Goal: Navigation & Orientation: Find specific page/section

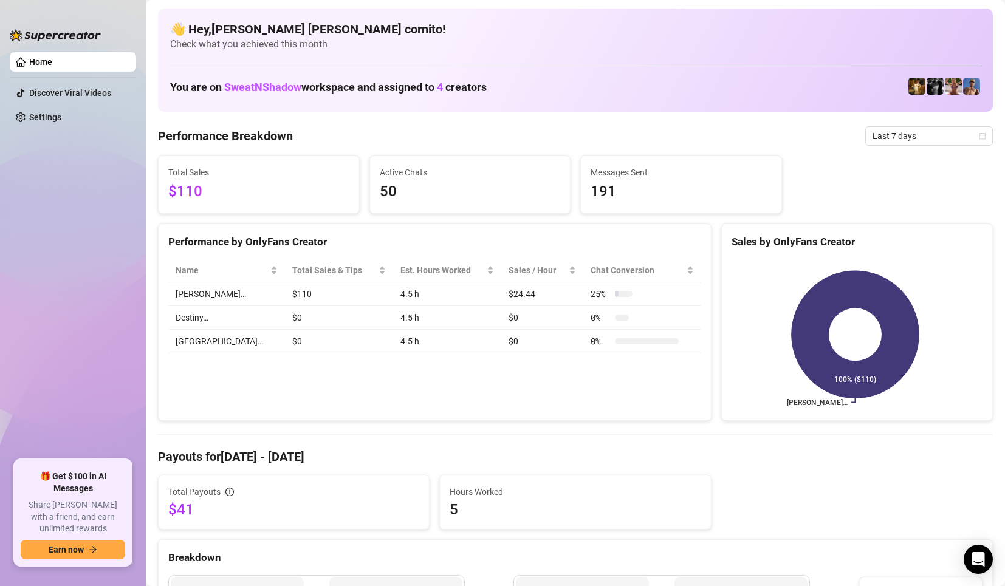
click at [345, 100] on div "👋 Hey, [PERSON_NAME] [PERSON_NAME] cornito ! Check what you achieved this month…" at bounding box center [575, 60] width 835 height 103
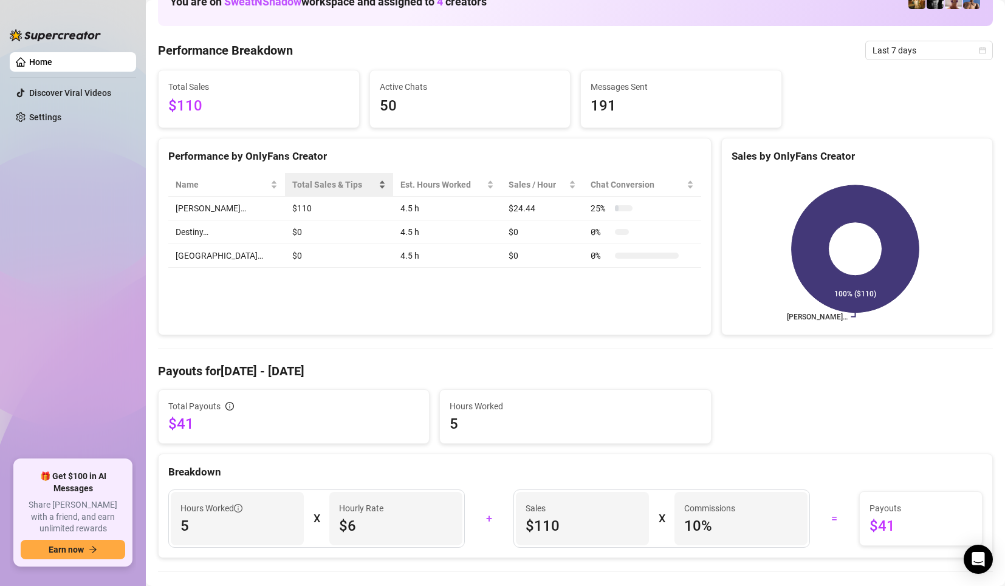
scroll to position [121, 0]
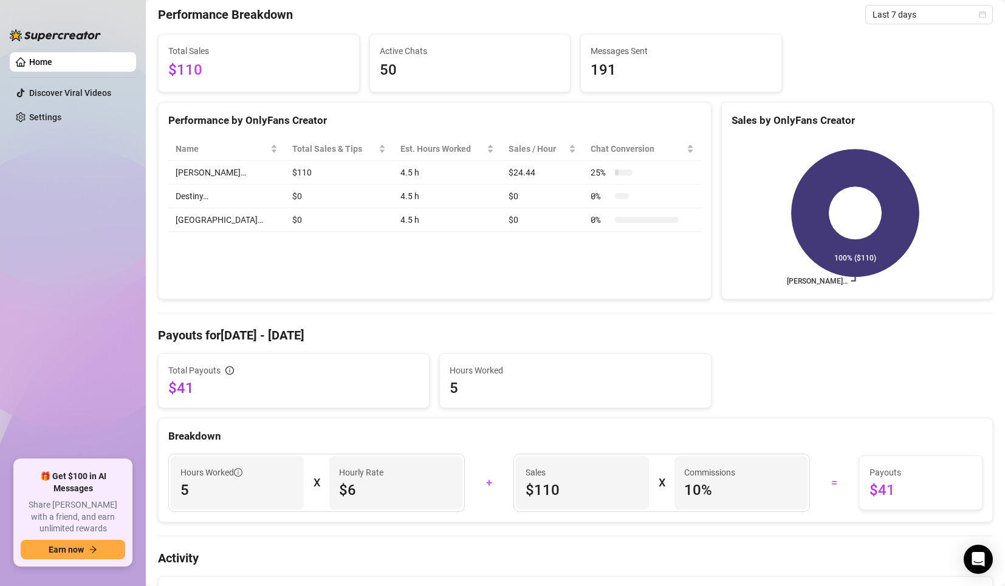
click at [106, 368] on ul "Home Discover Viral Videos Settings" at bounding box center [73, 251] width 126 height 408
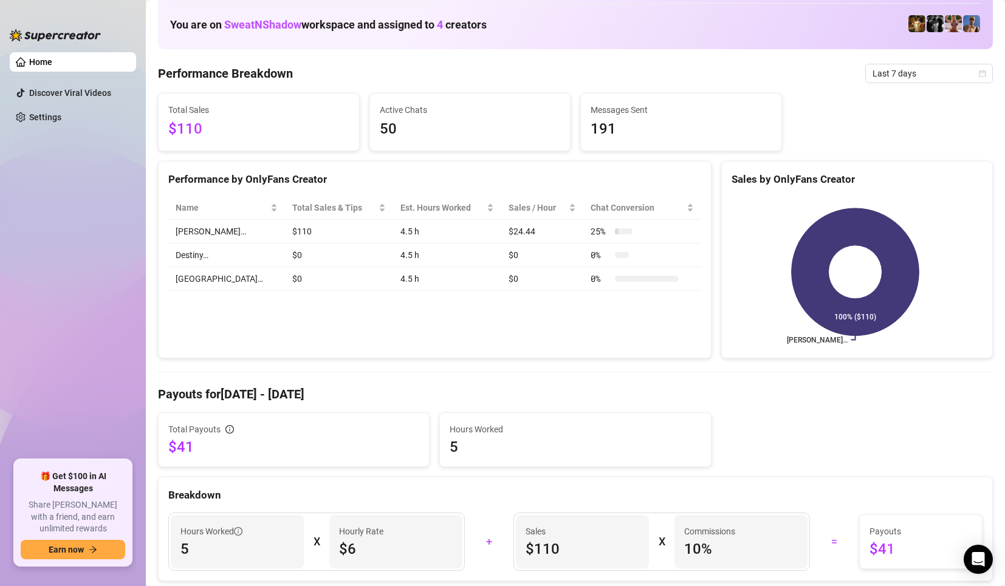
scroll to position [0, 0]
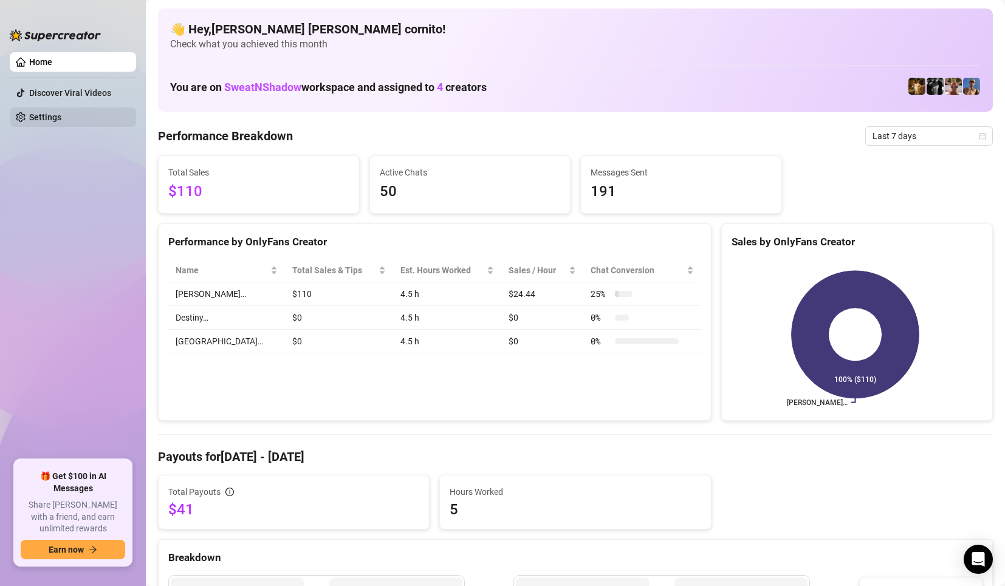
click at [61, 112] on link "Settings" at bounding box center [45, 117] width 32 height 10
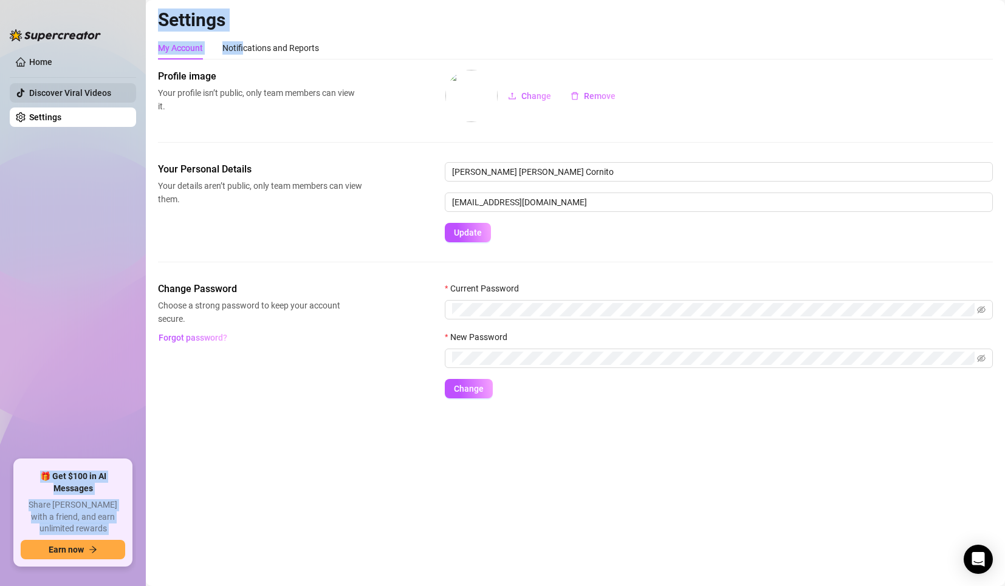
drag, startPoint x: 242, startPoint y: 38, endPoint x: 92, endPoint y: 98, distance: 161.6
click at [86, 101] on div "Home Discover Viral Videos Settings 🎁 Get $100 in AI Messages Share [PERSON_NAM…" at bounding box center [502, 293] width 1005 height 586
click at [70, 278] on ul "Home Discover Viral Videos Settings" at bounding box center [73, 251] width 126 height 408
click at [52, 58] on link "Home" at bounding box center [40, 62] width 23 height 10
click at [52, 57] on link "Home" at bounding box center [40, 62] width 23 height 10
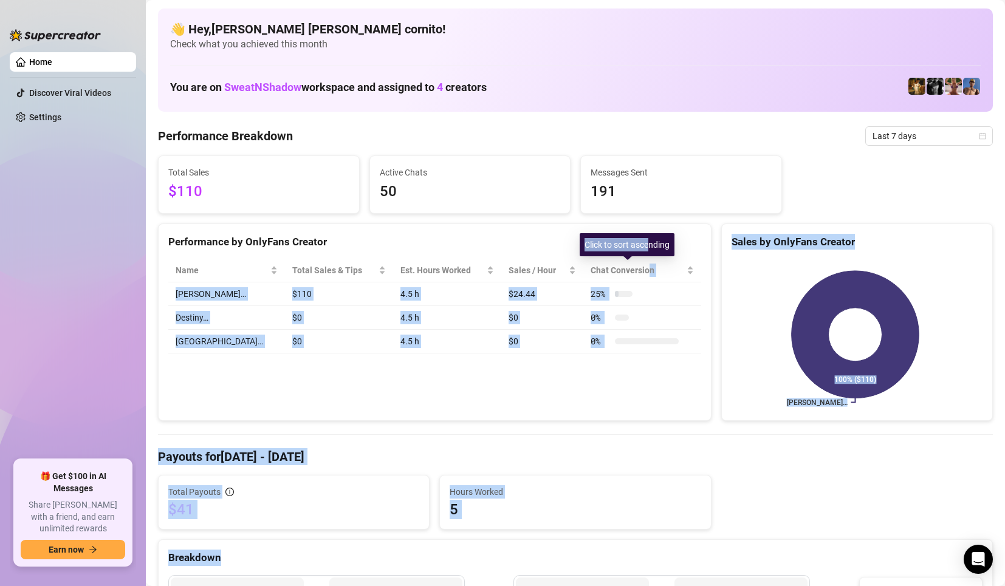
drag, startPoint x: 626, startPoint y: 265, endPoint x: 575, endPoint y: 230, distance: 62.0
click at [649, 239] on body "Home Discover Viral Videos Settings 🎁 Get $100 in AI Messages Share [PERSON_NAM…" at bounding box center [502, 293] width 1005 height 586
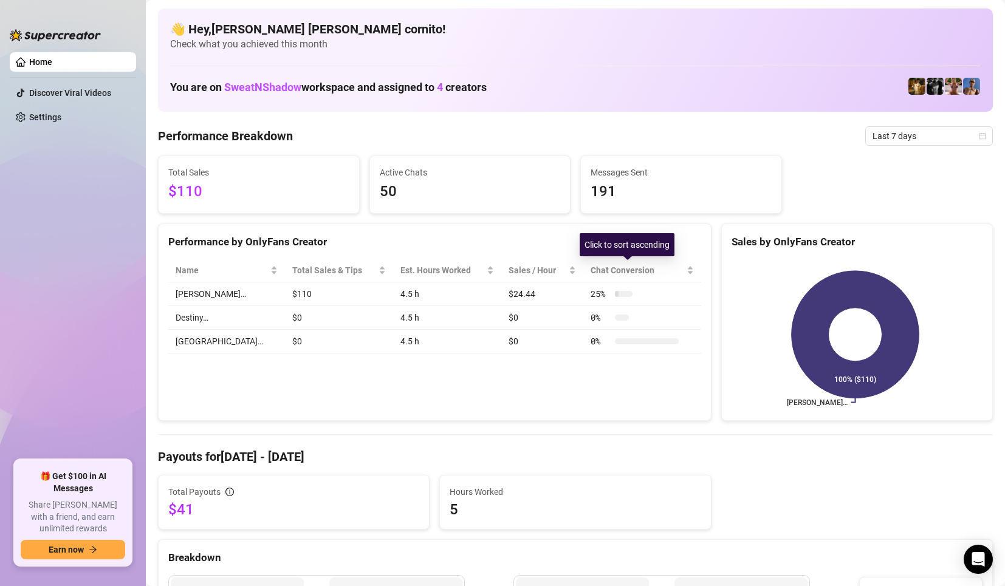
click at [575, 230] on div "Performance by OnlyFans Creator" at bounding box center [435, 237] width 552 height 26
